Goal: Task Accomplishment & Management: Complete application form

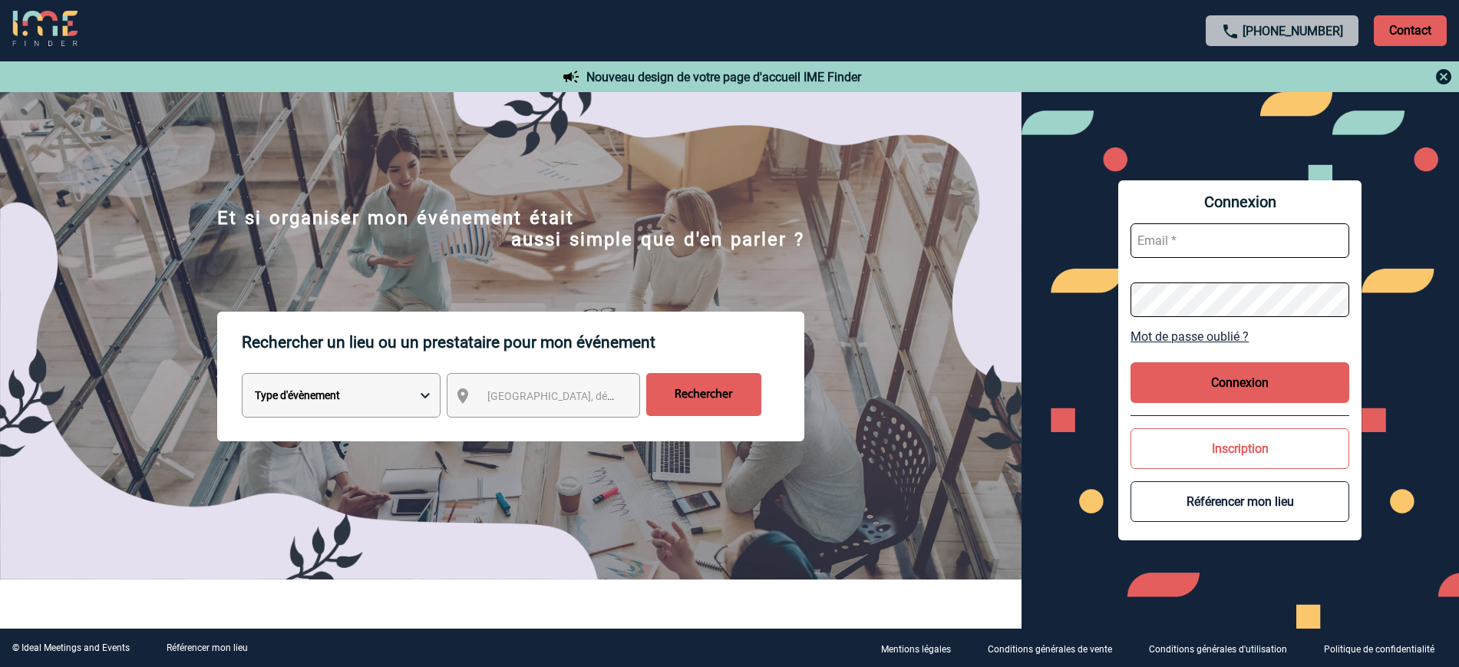
type input "ltrellu@ime-groupe.com"
click at [1222, 402] on button "Connexion" at bounding box center [1239, 382] width 219 height 41
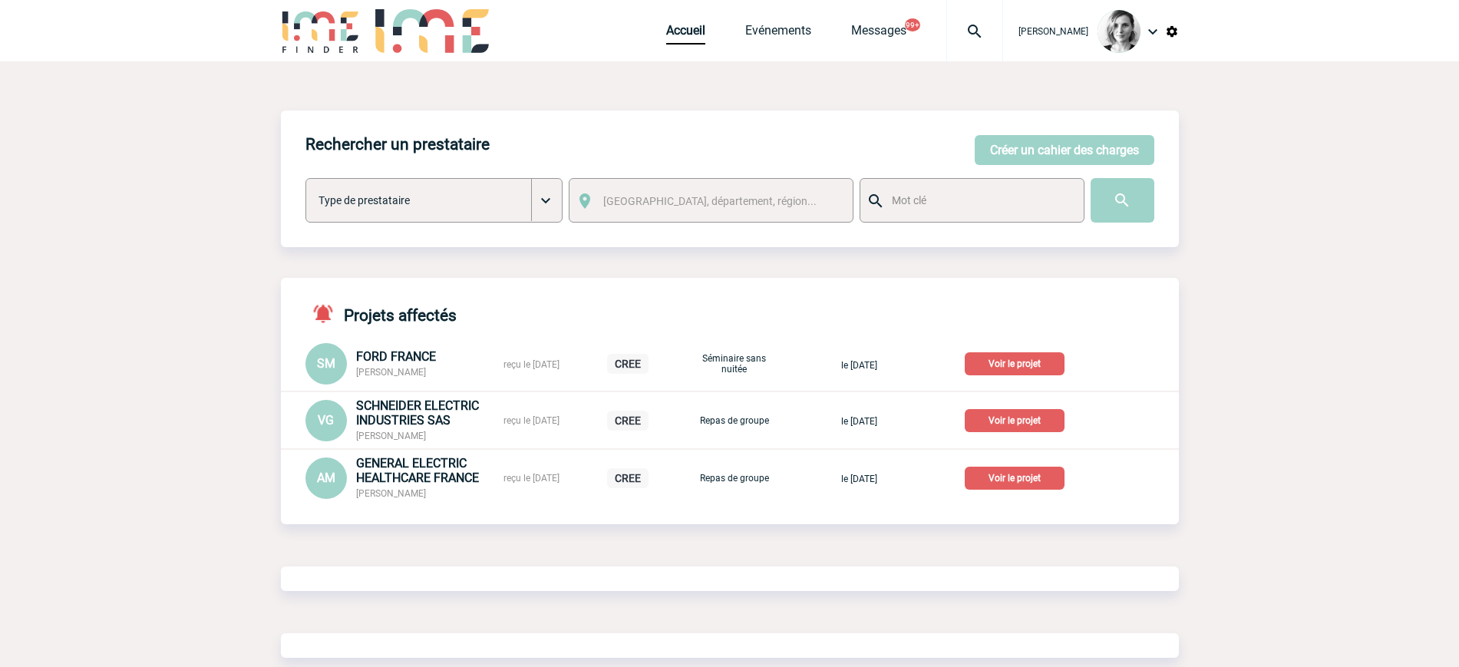
click at [983, 22] on img at bounding box center [974, 31] width 55 height 18
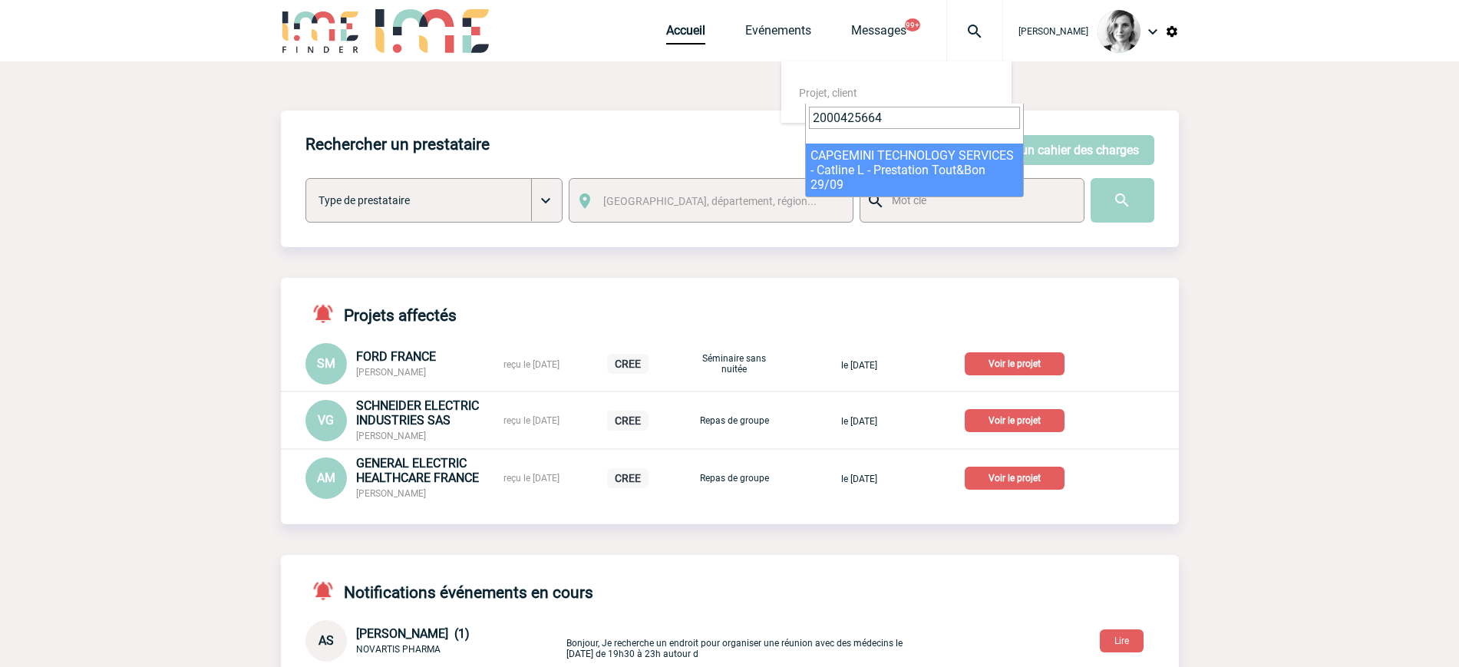
type input "2000425664"
select select "25165"
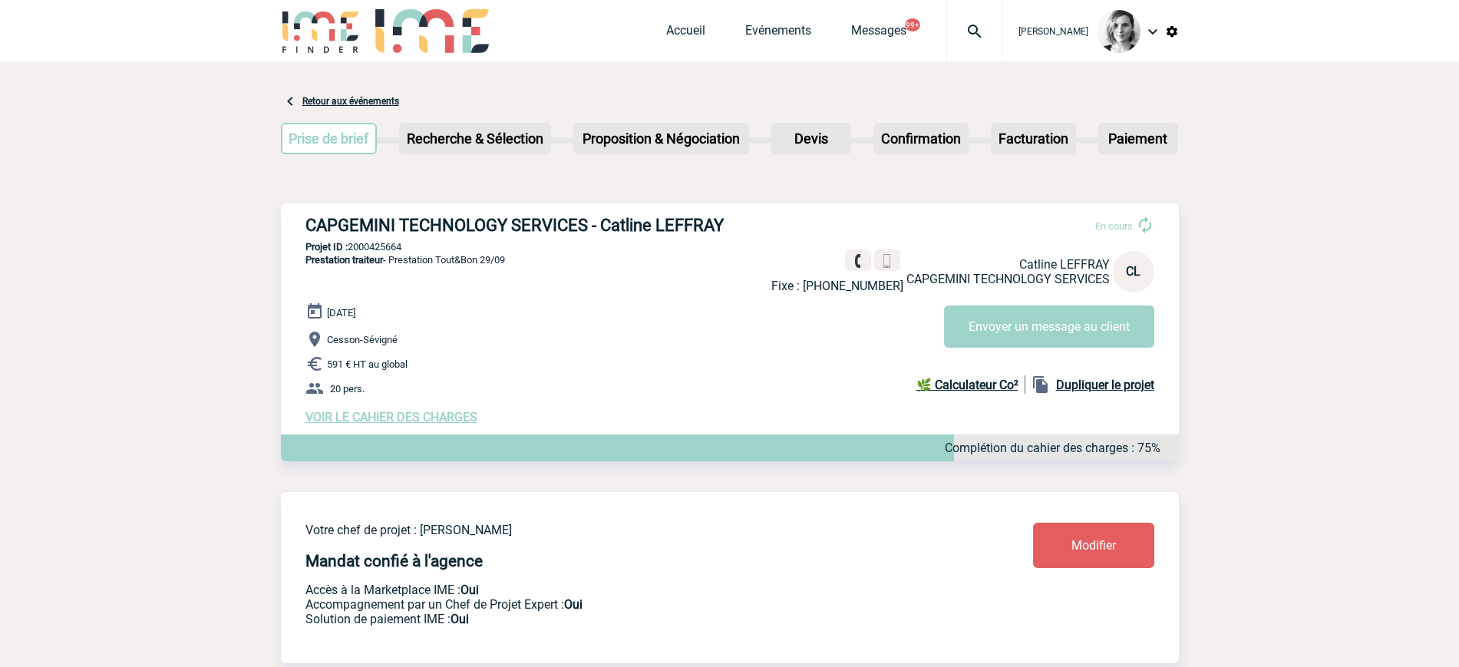
click at [1053, 334] on button "Envoyer un message au client" at bounding box center [1049, 326] width 210 height 42
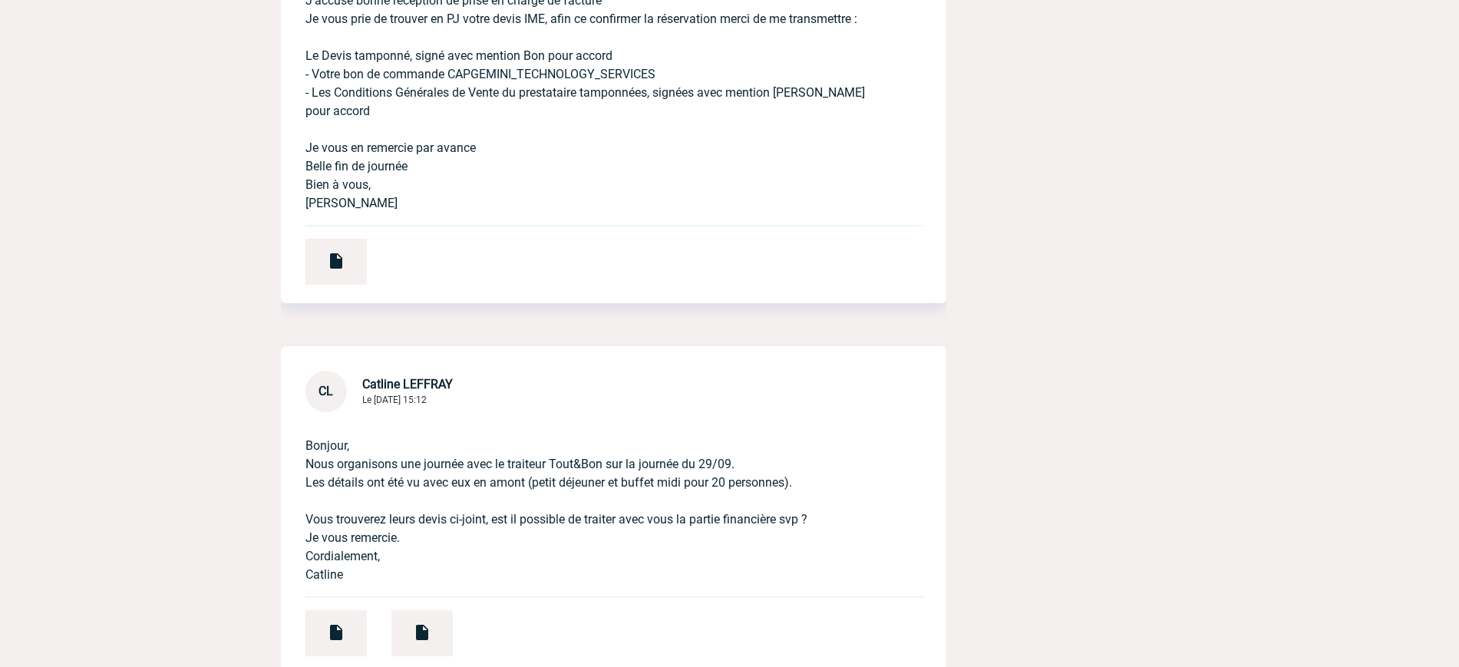
scroll to position [767, 0]
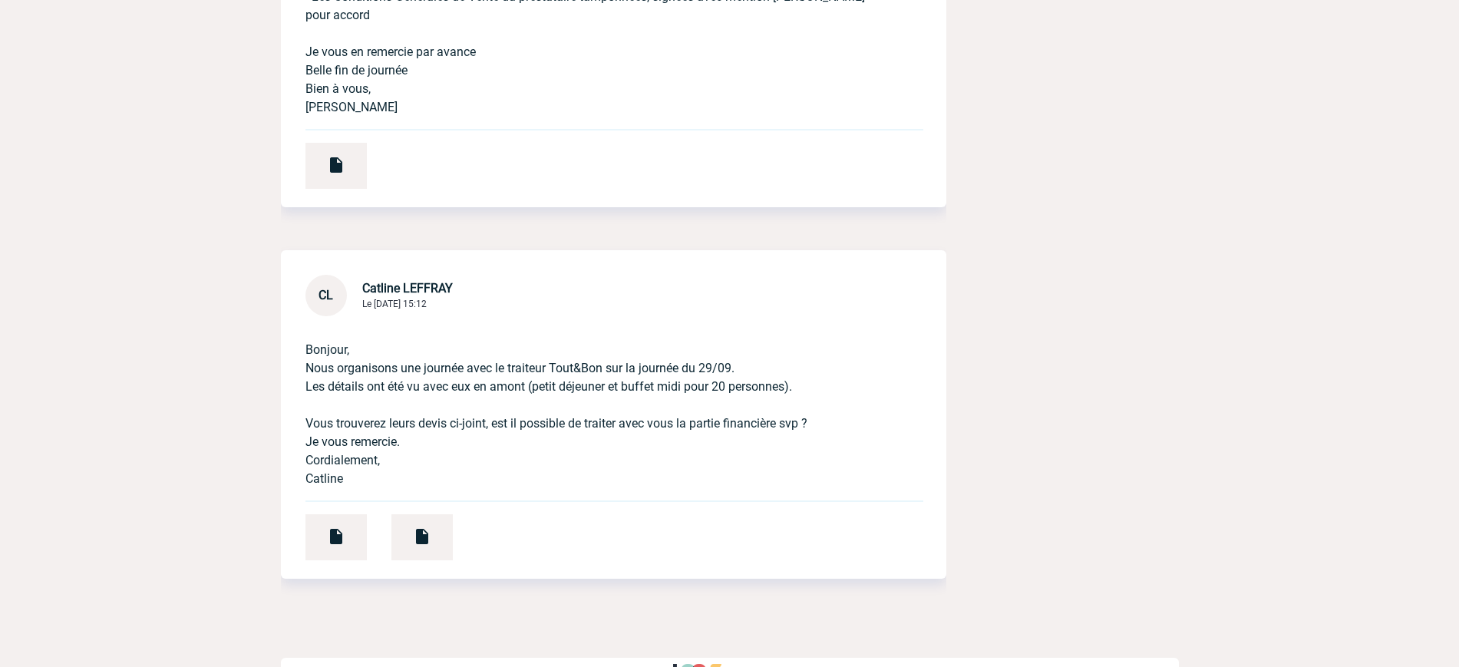
drag, startPoint x: 143, startPoint y: 174, endPoint x: 303, endPoint y: 271, distance: 187.3
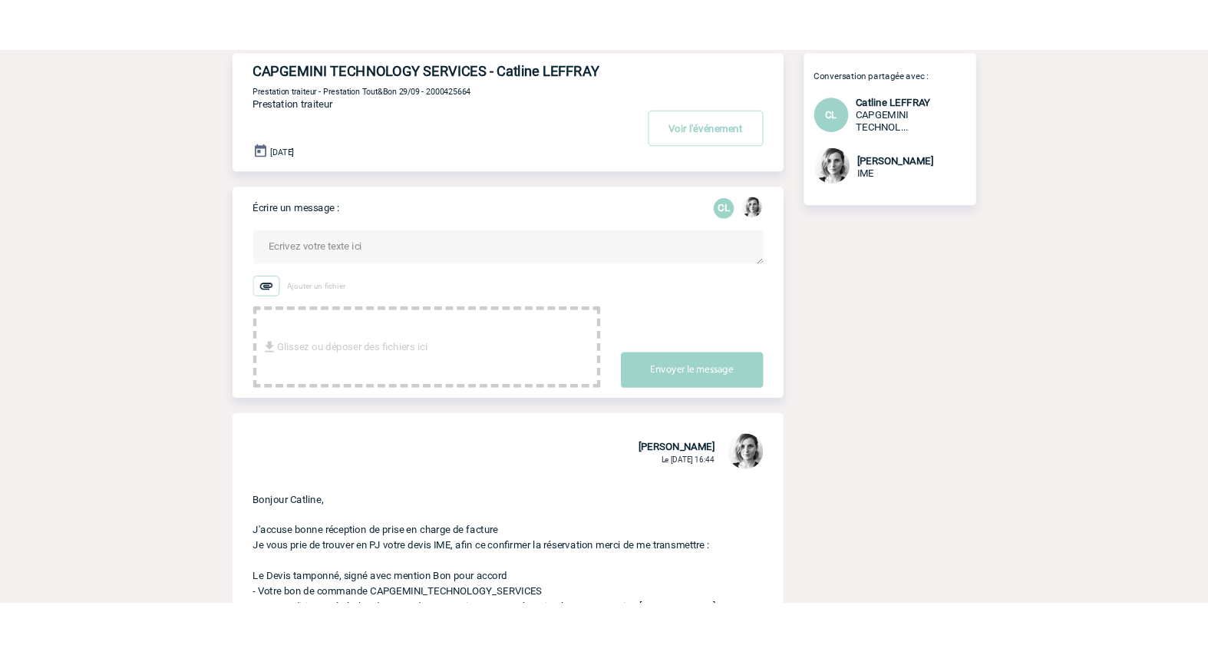
scroll to position [0, 0]
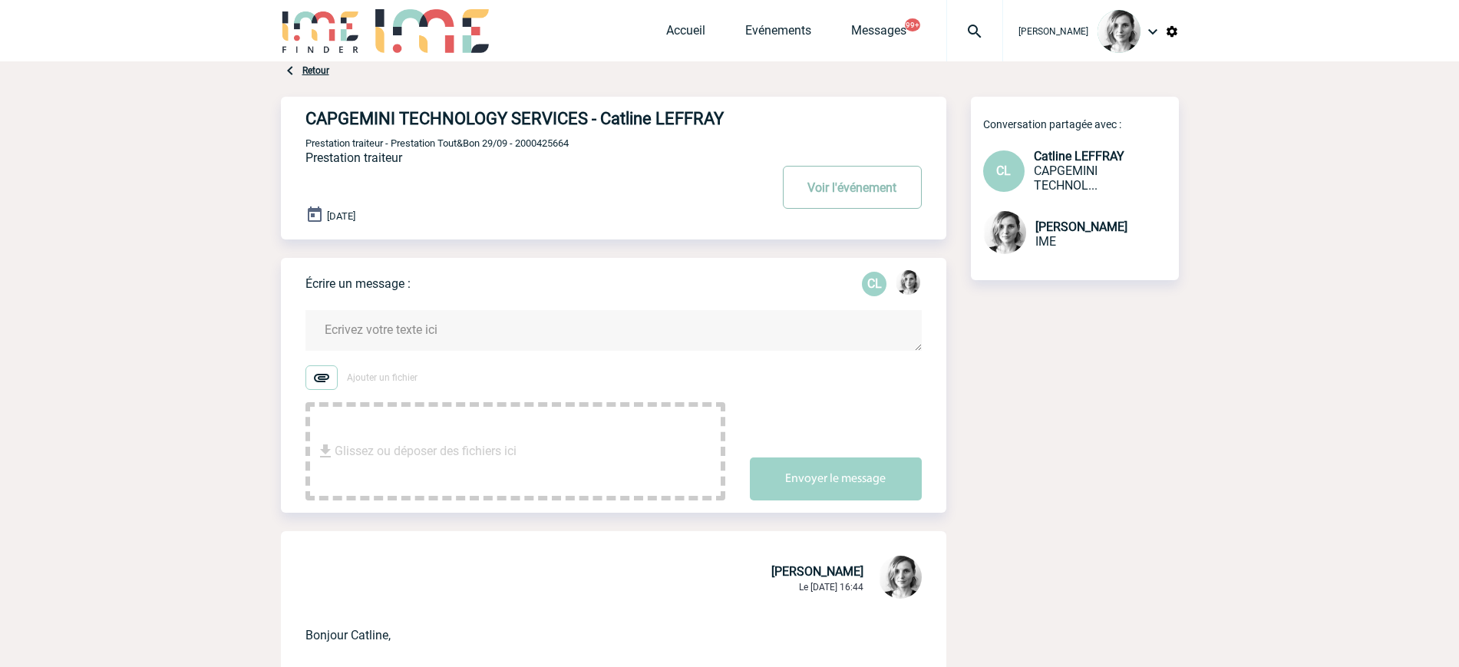
click at [896, 209] on button "Voir l'événement" at bounding box center [852, 187] width 139 height 43
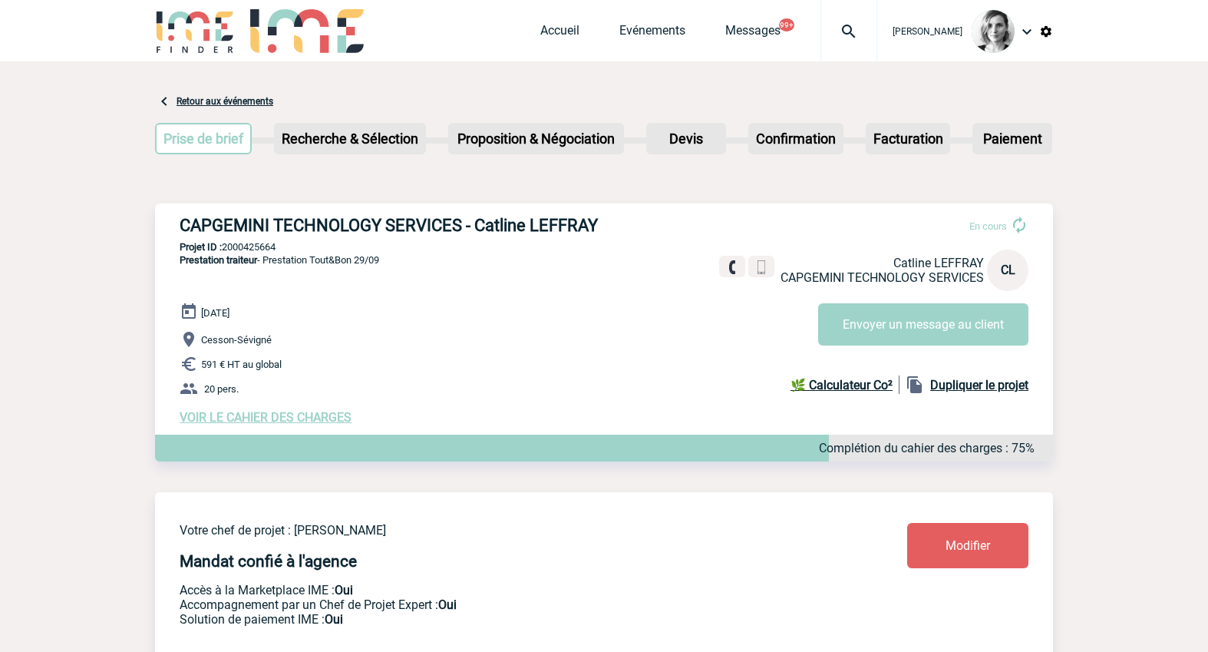
click at [309, 419] on span "VOIR LE CAHIER DES CHARGES" at bounding box center [266, 417] width 172 height 15
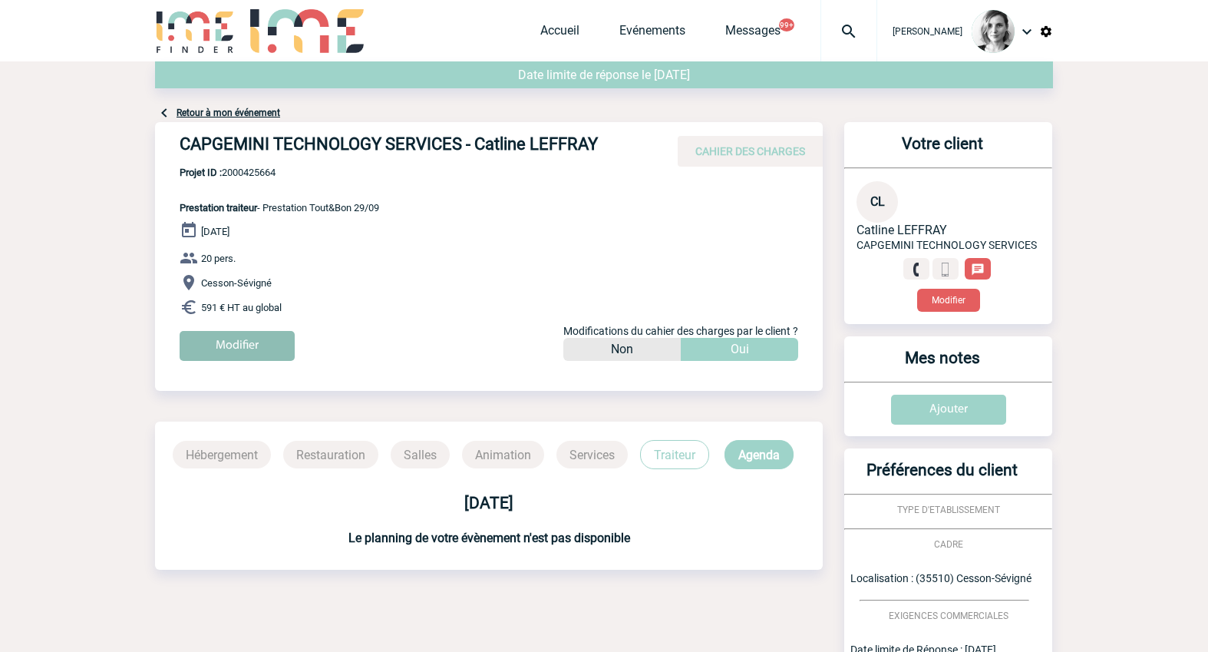
click at [213, 334] on input "Modifier" at bounding box center [237, 346] width 115 height 30
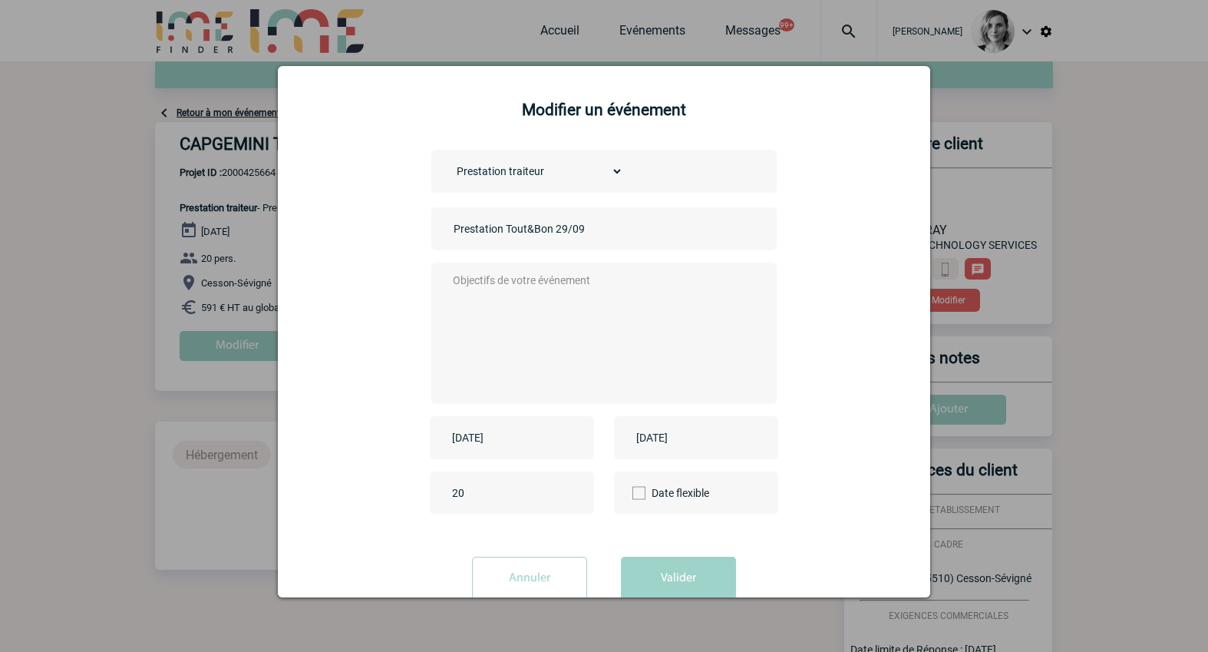
click at [477, 375] on textarea at bounding box center [600, 331] width 303 height 123
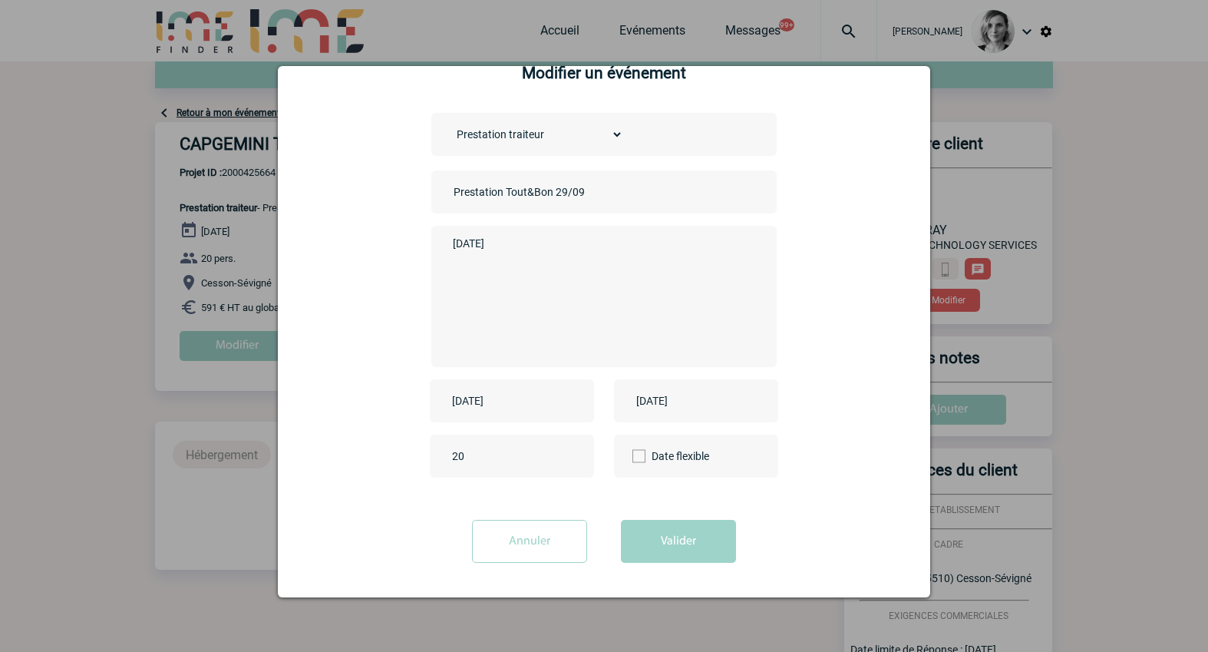
type textarea "[DATE]"
click at [494, 383] on div "[DATE]" at bounding box center [512, 400] width 164 height 43
click at [511, 403] on input "2025-09-29" at bounding box center [501, 401] width 106 height 20
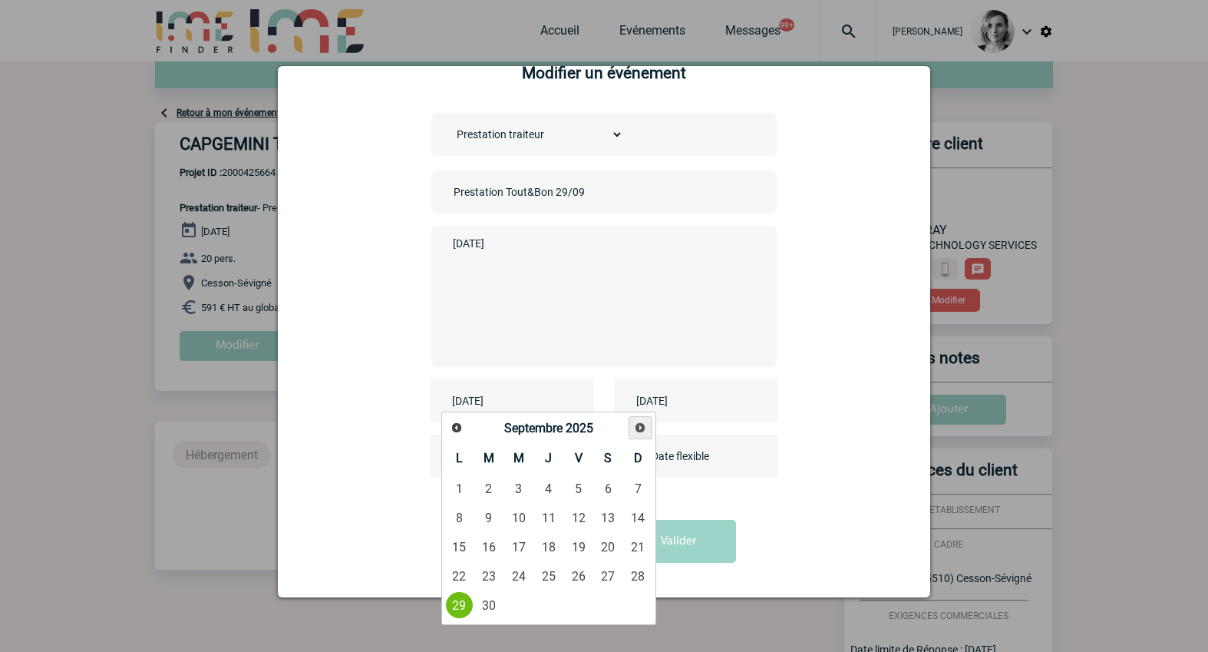
click at [642, 434] on link "Suivant" at bounding box center [641, 428] width 24 height 24
click at [451, 554] on link "13" at bounding box center [459, 547] width 28 height 28
type input "2025-10-13"
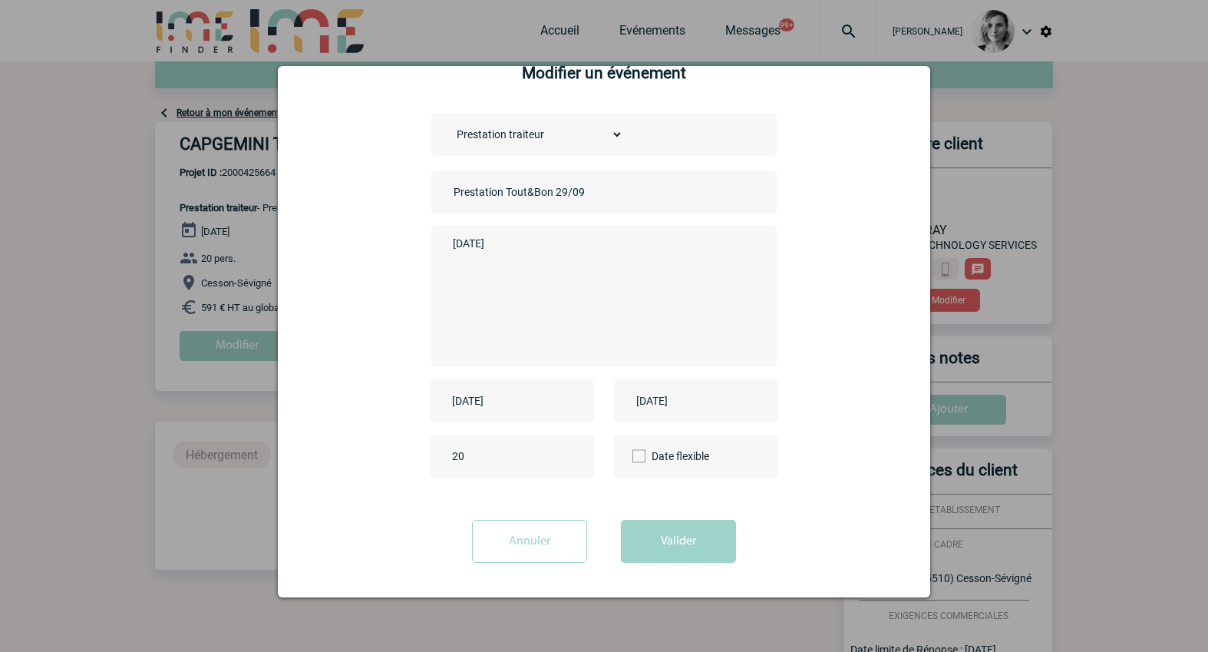
drag, startPoint x: 674, startPoint y: 421, endPoint x: 671, endPoint y: 405, distance: 16.3
click at [673, 421] on div "2025-09-29" at bounding box center [696, 400] width 164 height 43
click at [671, 401] on input "2025-09-29" at bounding box center [685, 401] width 106 height 20
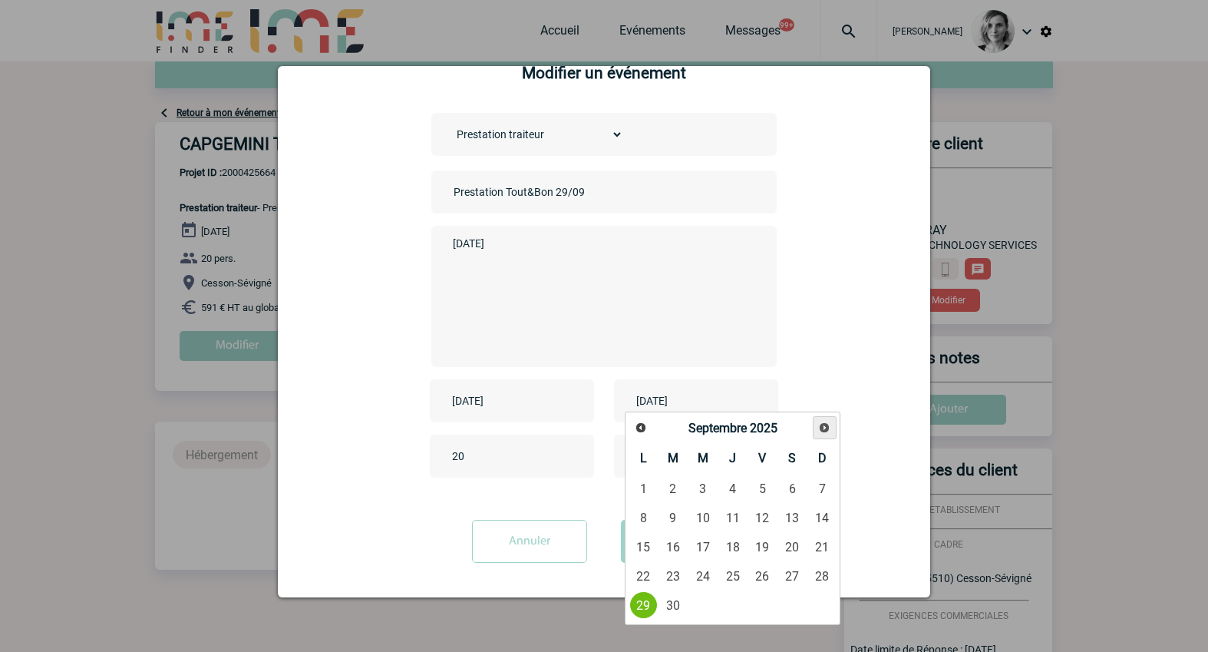
click at [817, 427] on link "Suivant" at bounding box center [825, 428] width 24 height 24
click at [645, 534] on link "13" at bounding box center [643, 547] width 28 height 28
type input "2025-10-13"
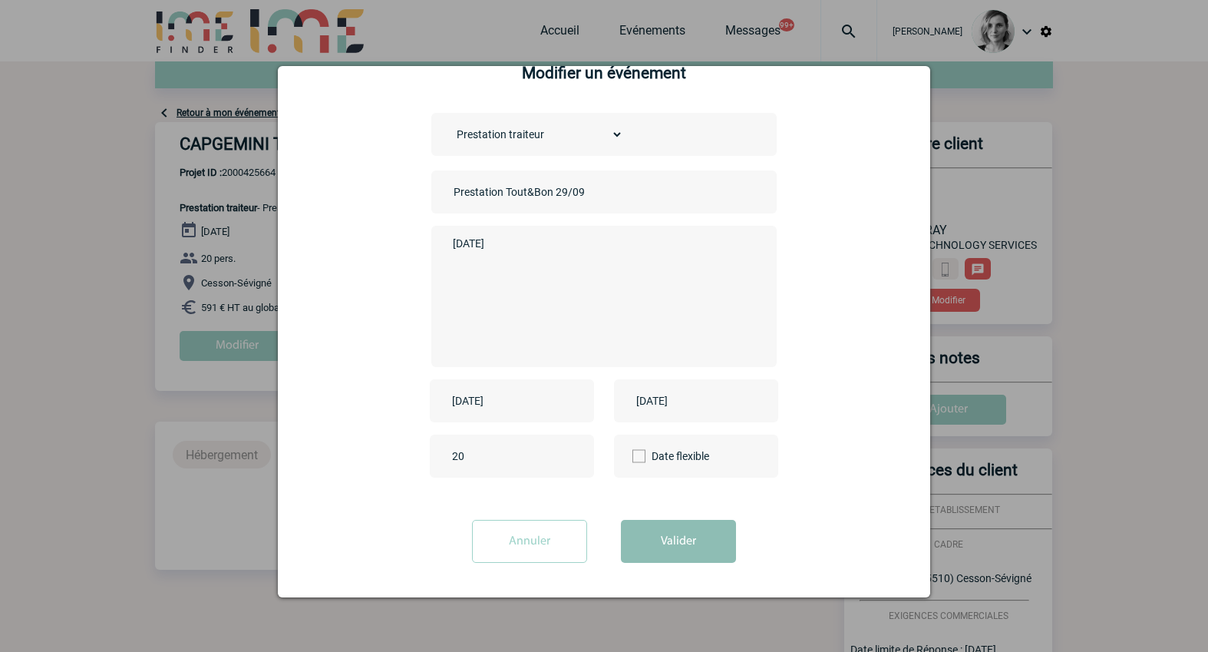
click at [658, 553] on button "Valider" at bounding box center [678, 541] width 115 height 43
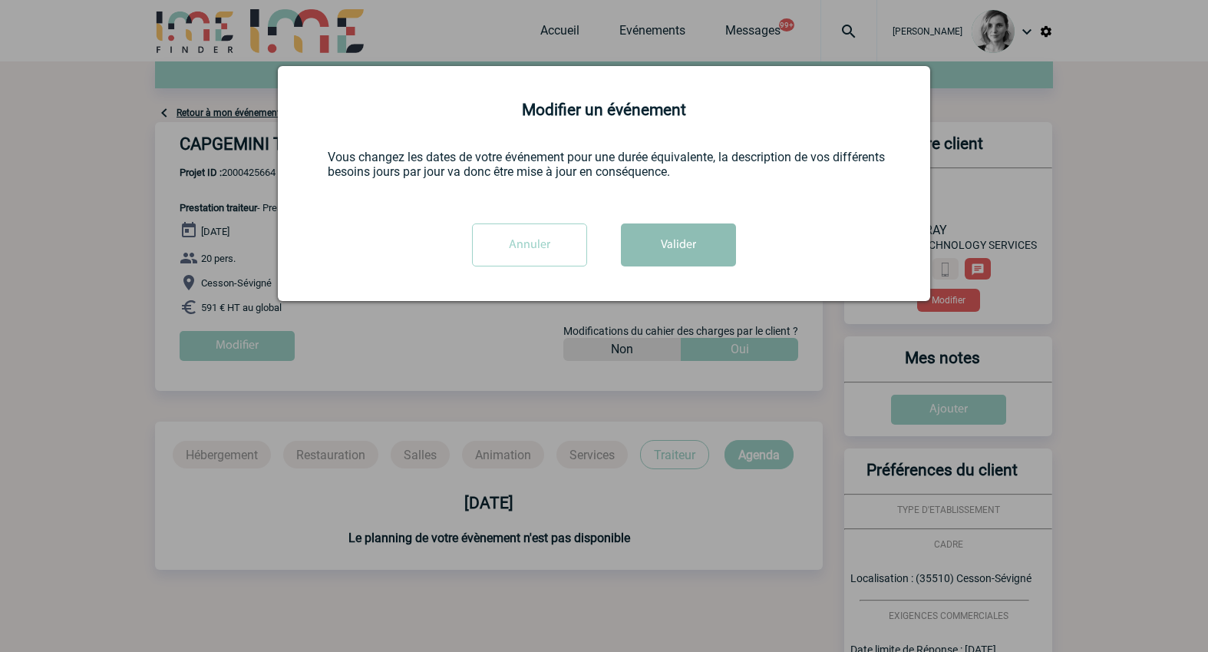
click at [681, 252] on button "Valider" at bounding box center [678, 244] width 115 height 43
